Goal: Information Seeking & Learning: Learn about a topic

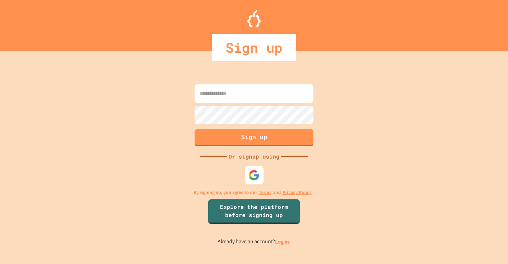
click at [255, 174] on img at bounding box center [254, 174] width 11 height 11
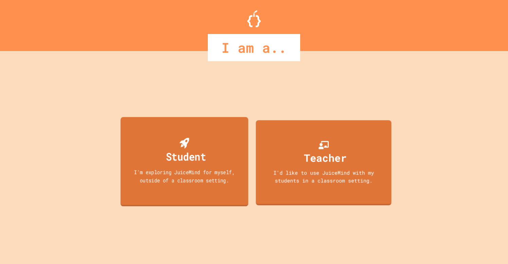
click at [211, 158] on div "Student I'm exploring JuiceMind for myself, outside of a classroom setting." at bounding box center [185, 161] width 128 height 89
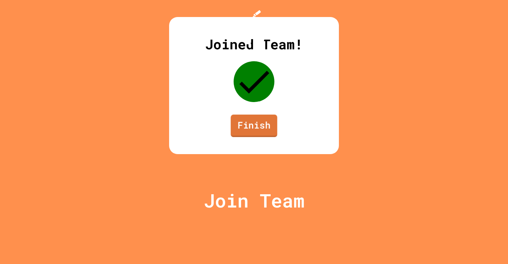
click at [259, 137] on link "Finish" at bounding box center [254, 125] width 47 height 22
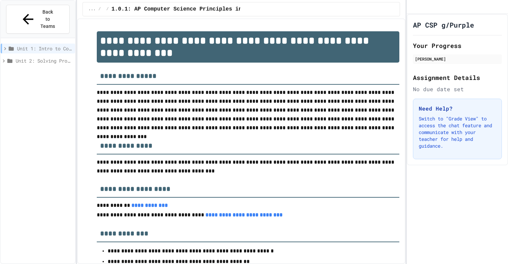
click at [39, 45] on span "Unit 1: Intro to Computer Science" at bounding box center [44, 48] width 55 height 7
